Goal: Information Seeking & Learning: Learn about a topic

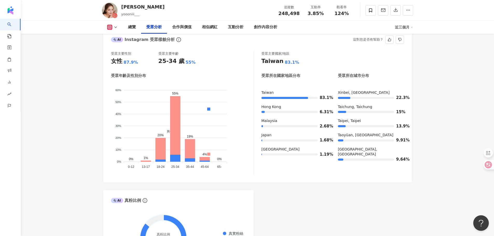
scroll to position [492, 0]
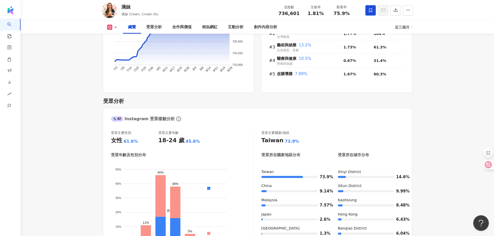
scroll to position [466, 0]
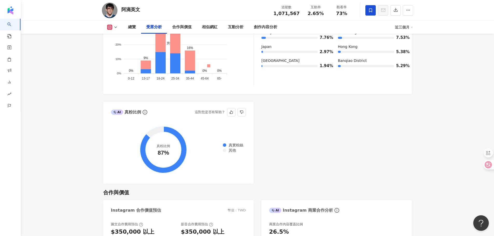
scroll to position [421, 0]
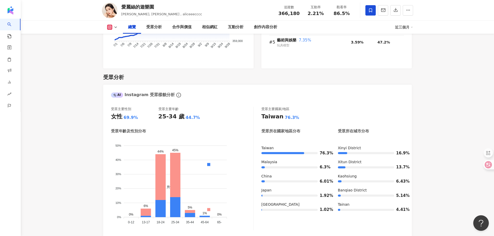
scroll to position [447, 0]
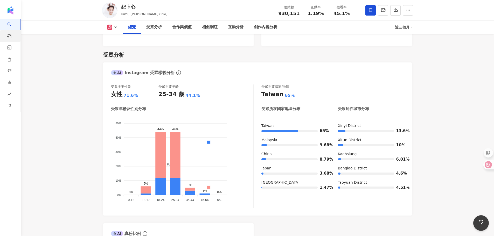
scroll to position [32, 0]
